Goal: Browse casually

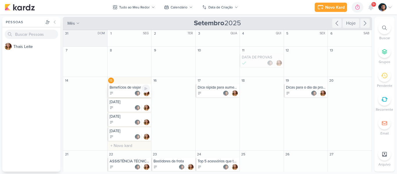
click at [119, 91] on div at bounding box center [129, 93] width 41 height 6
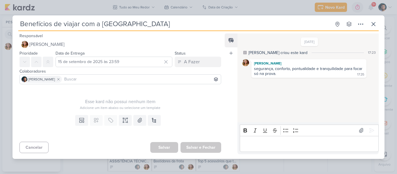
click at [1, 76] on div "Benefícios de viajar com a [GEOGRAPHIC_DATA] Criado por [PERSON_NAME]" at bounding box center [198, 87] width 397 height 174
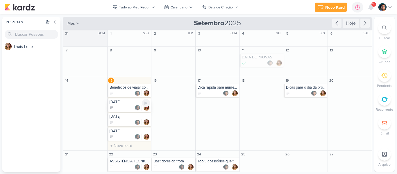
click at [118, 108] on div at bounding box center [129, 108] width 41 height 6
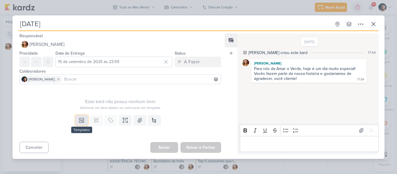
click at [81, 121] on icon at bounding box center [82, 120] width 6 height 6
click at [277, 147] on p "Editor editing area: main" at bounding box center [308, 143] width 133 height 7
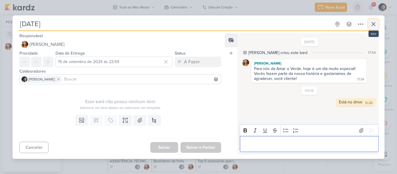
click at [373, 24] on icon at bounding box center [373, 24] width 7 height 7
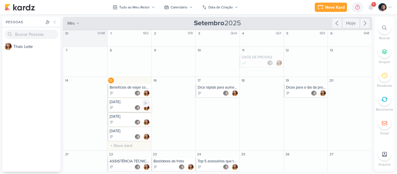
click at [119, 109] on div at bounding box center [129, 108] width 41 height 6
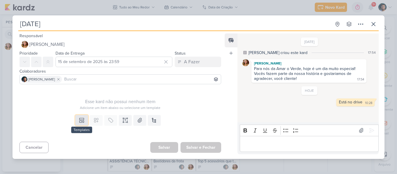
click at [78, 123] on button at bounding box center [81, 120] width 13 height 10
click at [82, 119] on icon at bounding box center [82, 120] width 6 height 6
click at [369, 26] on button at bounding box center [373, 24] width 10 height 10
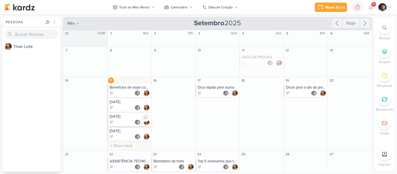
click at [123, 119] on div at bounding box center [129, 122] width 41 height 6
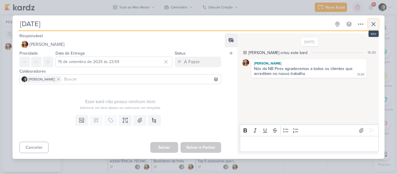
click at [373, 25] on icon at bounding box center [373, 24] width 7 height 7
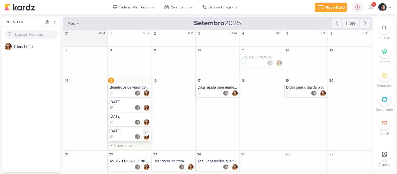
click at [123, 135] on div at bounding box center [129, 137] width 41 height 6
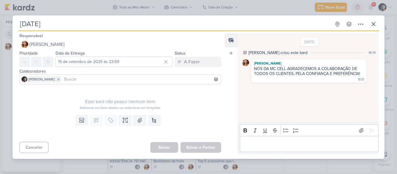
click at [5, 51] on div "[DATE] Criado por [PERSON_NAME]" at bounding box center [198, 87] width 397 height 174
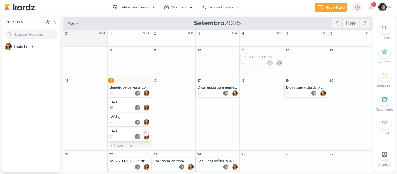
click at [122, 132] on div "[DATE]" at bounding box center [129, 131] width 41 height 5
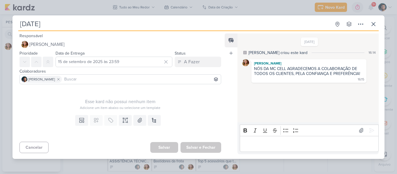
click at [1, 61] on div "[DATE] Criado por [PERSON_NAME]" at bounding box center [198, 87] width 397 height 174
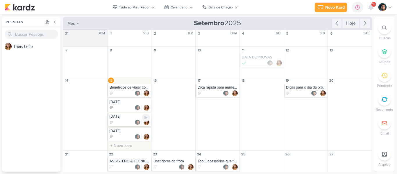
click at [124, 124] on div at bounding box center [129, 122] width 41 height 6
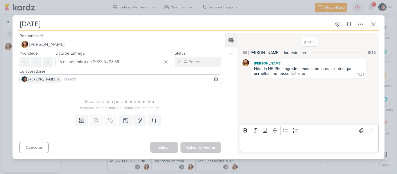
click at [15, 64] on div "Prioridade Data de Entrega [DATE] 23:59 [DATE] Dom Seg Ter Qua Qui Sex Sáb" at bounding box center [117, 58] width 211 height 17
click at [9, 61] on div "[DATE] Criado por [PERSON_NAME]" at bounding box center [198, 87] width 397 height 174
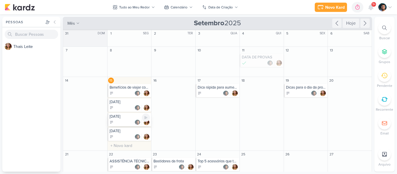
click at [124, 121] on div at bounding box center [129, 122] width 41 height 6
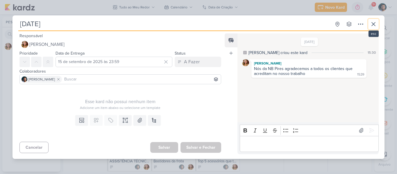
drag, startPoint x: 373, startPoint y: 23, endPoint x: 224, endPoint y: 70, distance: 156.1
click at [373, 24] on icon at bounding box center [373, 24] width 7 height 7
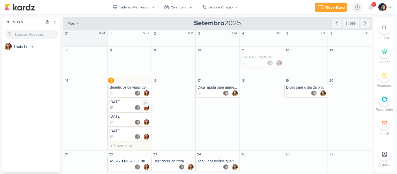
click at [116, 101] on div "[DATE]" at bounding box center [129, 102] width 41 height 5
